Goal: Information Seeking & Learning: Find contact information

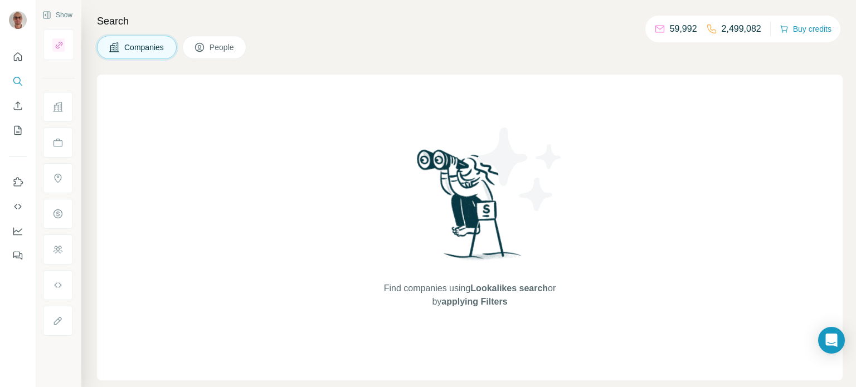
click at [137, 50] on span "Companies" at bounding box center [144, 47] width 41 height 11
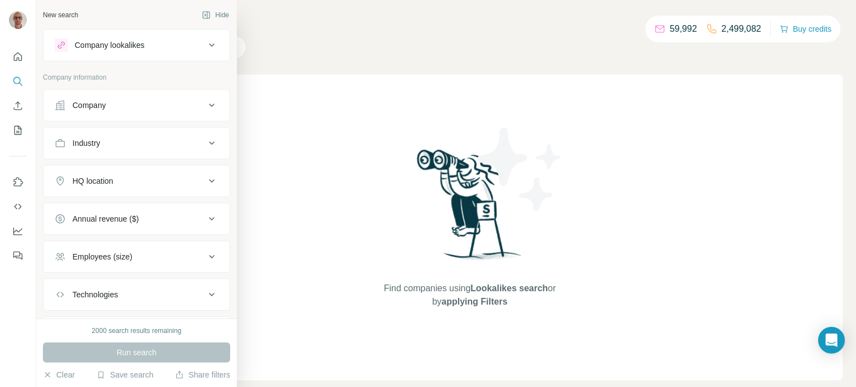
click at [137, 99] on button "Company" at bounding box center [136, 105] width 186 height 27
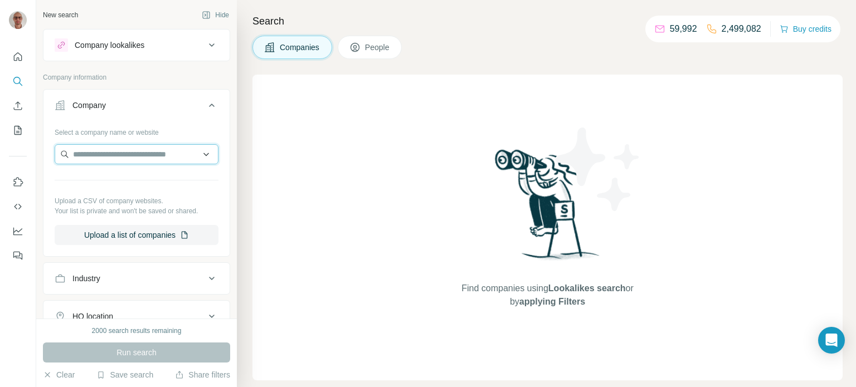
click at [134, 156] on input "text" at bounding box center [137, 154] width 164 height 20
paste input "**********"
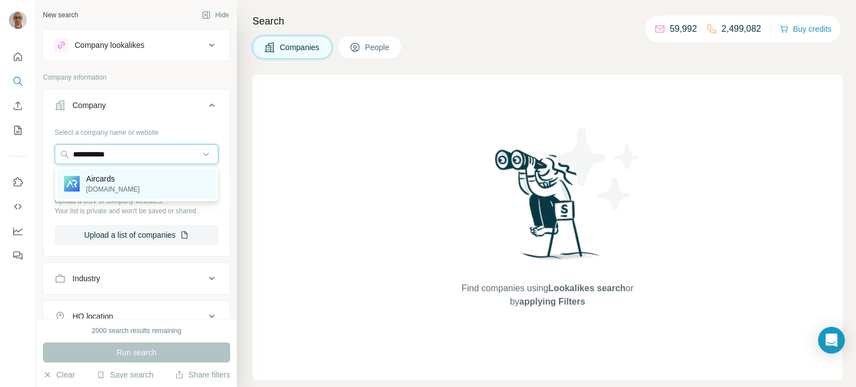
type input "**********"
click at [136, 181] on div "Aircards [DOMAIN_NAME]" at bounding box center [136, 184] width 158 height 30
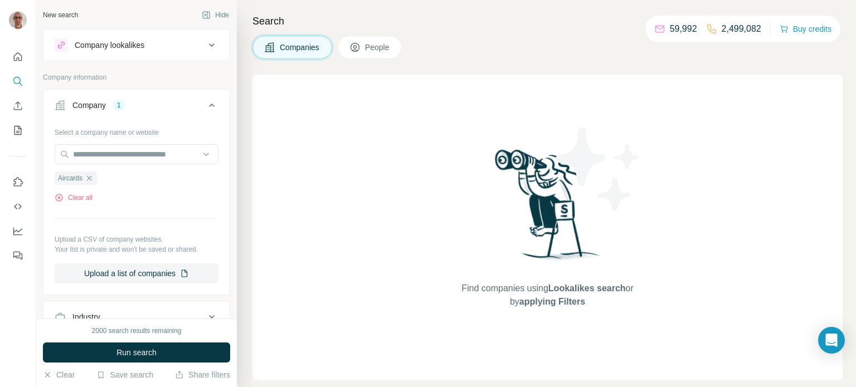
click at [176, 189] on div "Aircards Clear all" at bounding box center [137, 183] width 164 height 38
click at [213, 101] on icon at bounding box center [211, 105] width 13 height 13
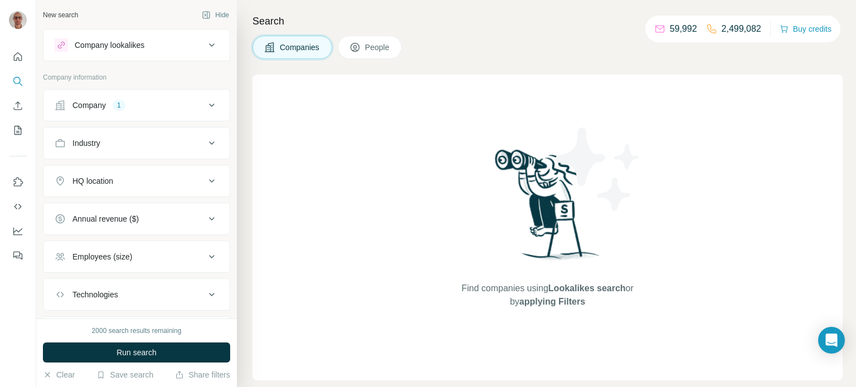
click at [213, 101] on icon at bounding box center [211, 105] width 13 height 13
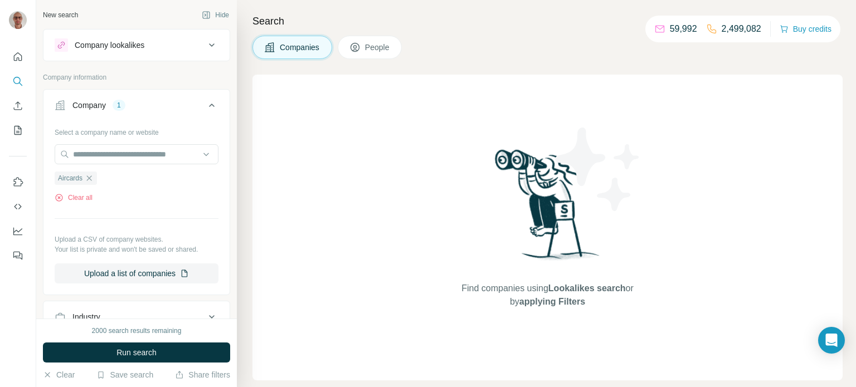
click at [167, 345] on button "Run search" at bounding box center [136, 353] width 187 height 20
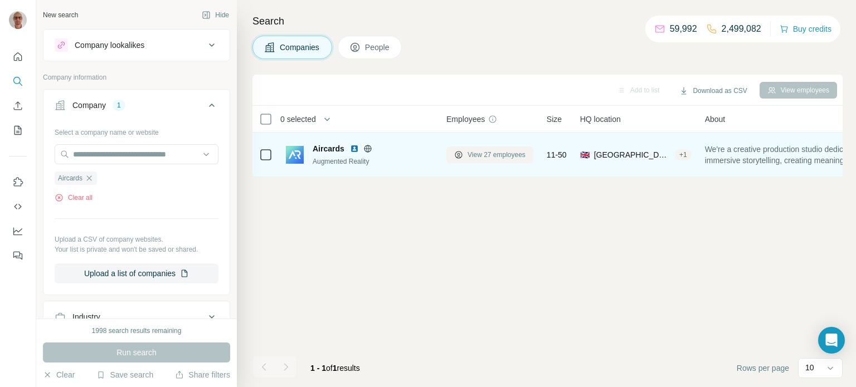
click at [460, 151] on icon at bounding box center [458, 155] width 9 height 9
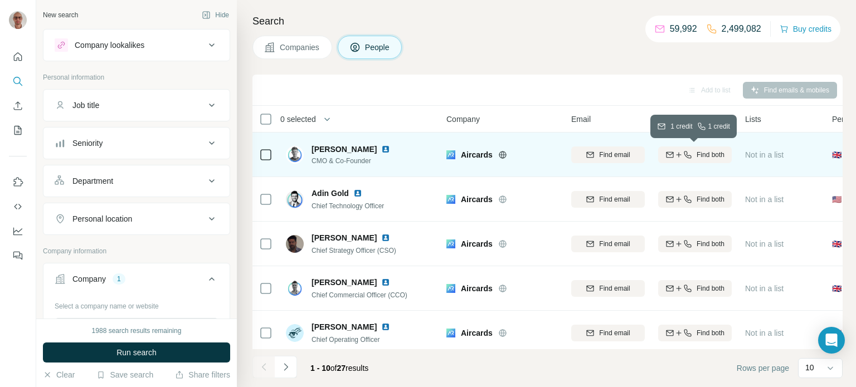
click at [683, 158] on icon "button" at bounding box center [687, 155] width 9 height 9
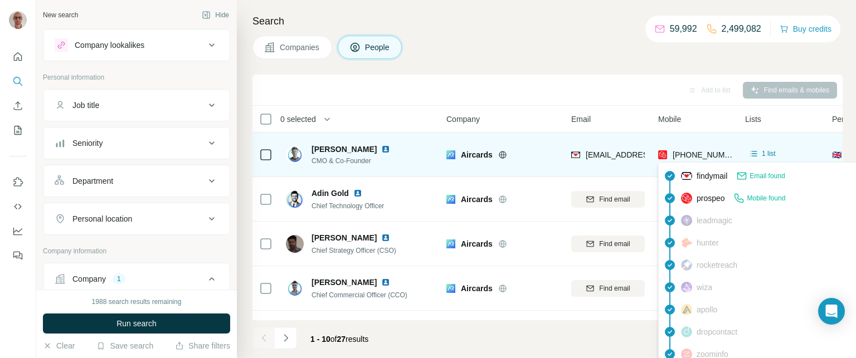
click at [705, 153] on span "[PHONE_NUMBER]" at bounding box center [708, 155] width 70 height 9
click at [663, 140] on div "[PHONE_NUMBER]" at bounding box center [695, 154] width 74 height 31
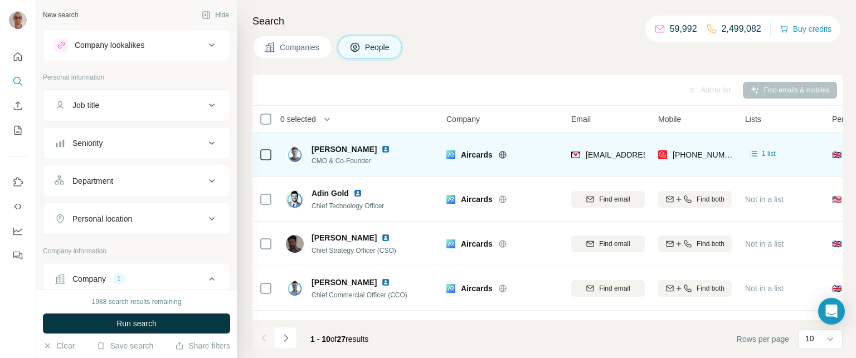
scroll to position [6, 0]
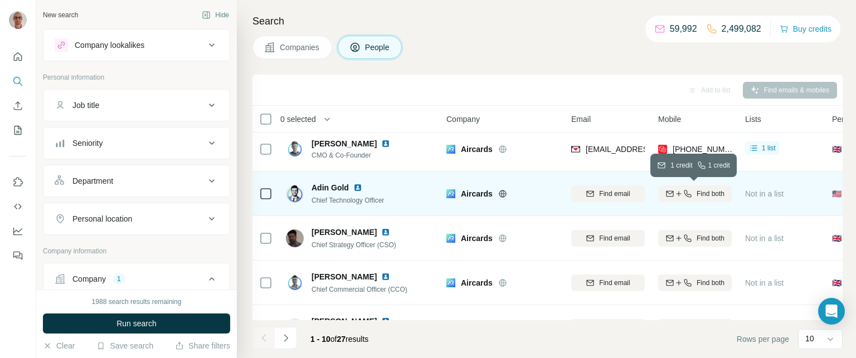
click at [678, 192] on icon "button" at bounding box center [678, 193] width 1 height 5
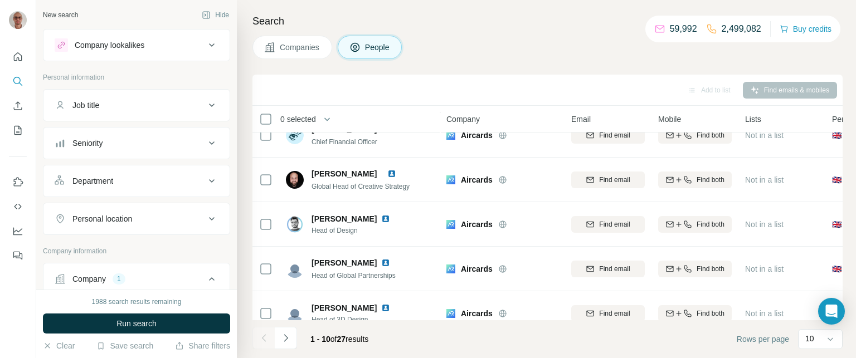
scroll to position [0, 0]
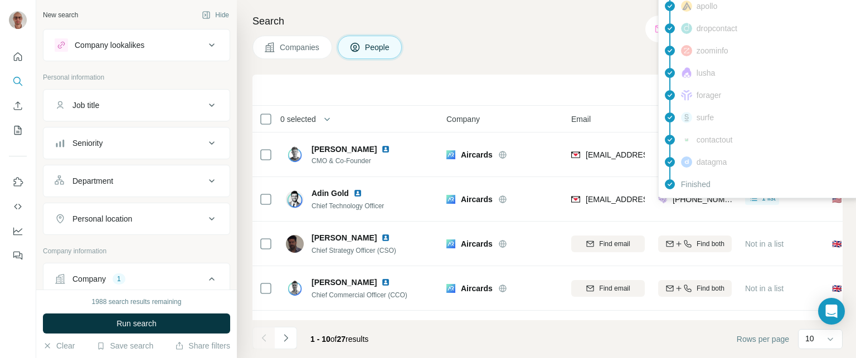
click at [692, 201] on span "[PHONE_NUMBER]" at bounding box center [708, 199] width 70 height 9
copy span "[PHONE_NUMBER]"
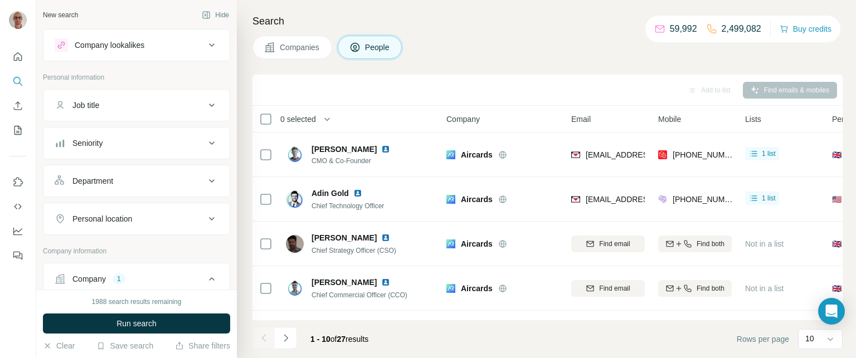
click at [561, 79] on div "Add to list Find emails & mobiles" at bounding box center [548, 90] width 590 height 31
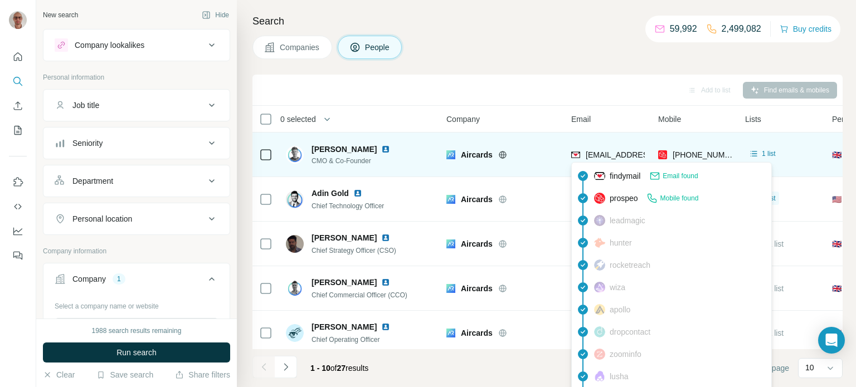
click at [618, 155] on span "[EMAIL_ADDRESS][DOMAIN_NAME]" at bounding box center [652, 155] width 132 height 9
copy span "[EMAIL_ADDRESS][DOMAIN_NAME]"
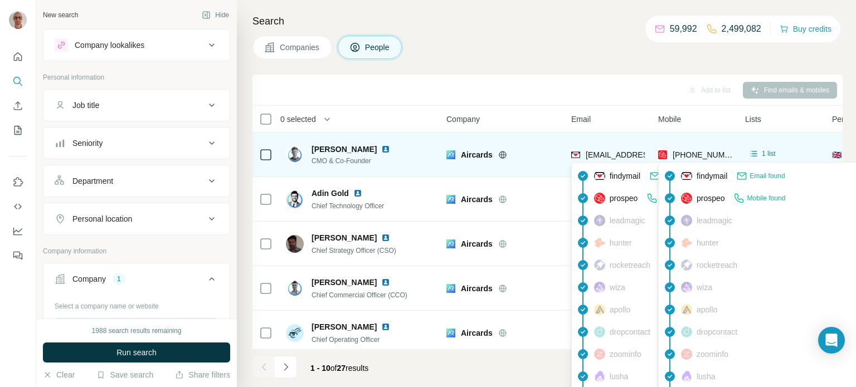
click at [698, 151] on span "[PHONE_NUMBER]" at bounding box center [708, 155] width 70 height 9
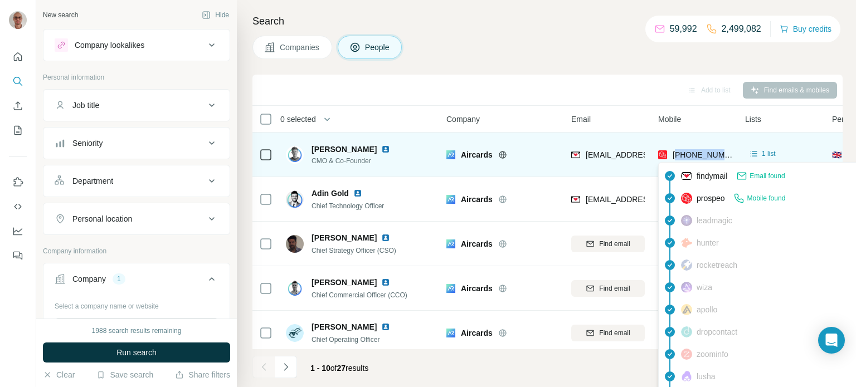
click at [698, 151] on span "[PHONE_NUMBER]" at bounding box center [708, 155] width 70 height 9
click at [699, 151] on span "[PHONE_NUMBER]" at bounding box center [708, 155] width 70 height 9
copy span "[PHONE_NUMBER]"
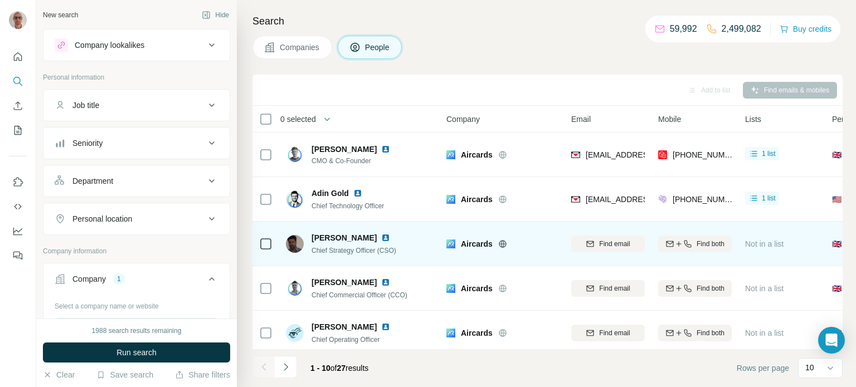
click at [525, 223] on td "Aircards" at bounding box center [502, 244] width 125 height 45
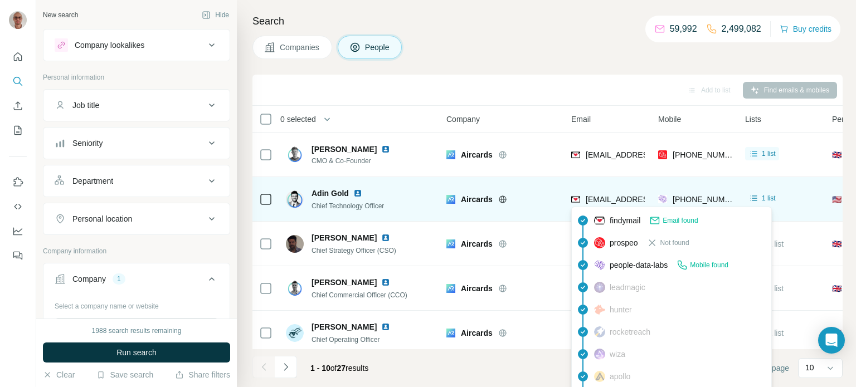
click at [613, 203] on span "[EMAIL_ADDRESS][DOMAIN_NAME]" at bounding box center [652, 199] width 132 height 9
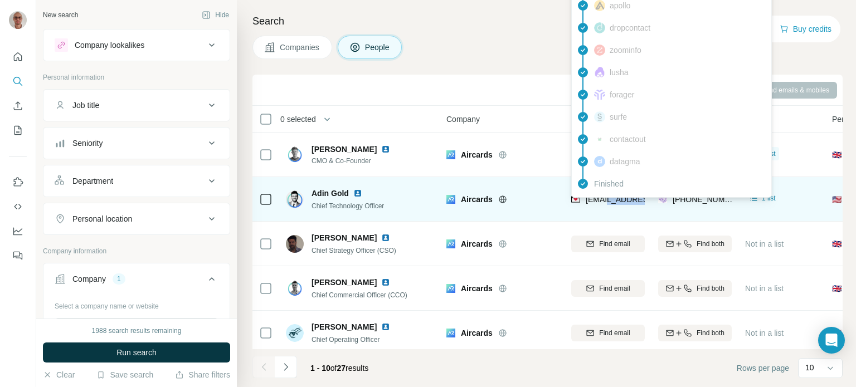
click at [613, 202] on span "[EMAIL_ADDRESS][DOMAIN_NAME]" at bounding box center [652, 199] width 132 height 9
copy span "[EMAIL_ADDRESS][DOMAIN_NAME]"
